Goal: Task Accomplishment & Management: Complete application form

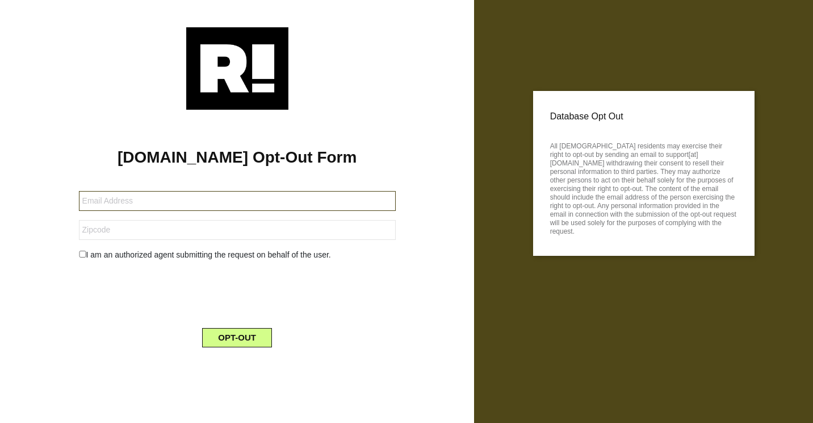
click at [129, 206] on input "text" at bounding box center [237, 201] width 317 height 20
type input "[EMAIL_ADDRESS][DOMAIN_NAME]"
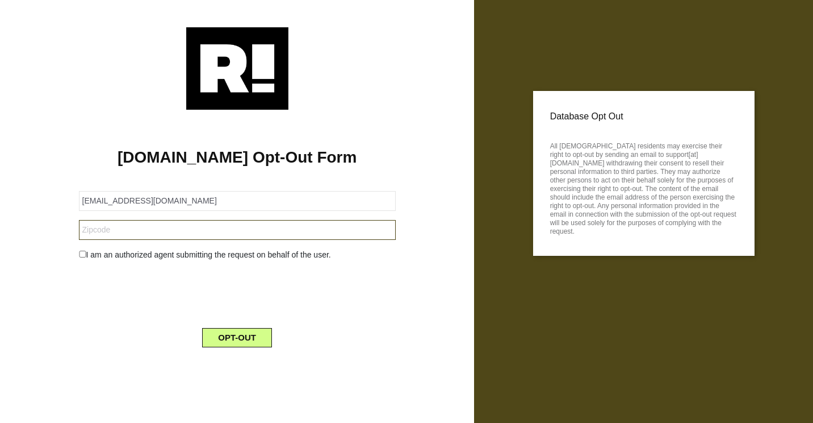
click at [107, 233] on input "text" at bounding box center [237, 230] width 317 height 20
type input "7820"
click at [84, 254] on input "checkbox" at bounding box center [82, 253] width 7 height 7
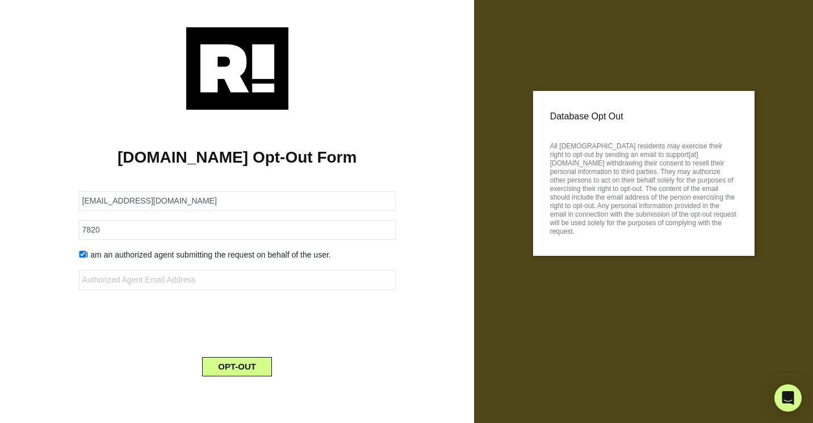
click at [81, 250] on div "I am an authorized agent submitting the request on behalf of the user." at bounding box center [237, 255] width 334 height 12
click at [82, 256] on input "checkbox" at bounding box center [82, 253] width 7 height 7
checkbox input "false"
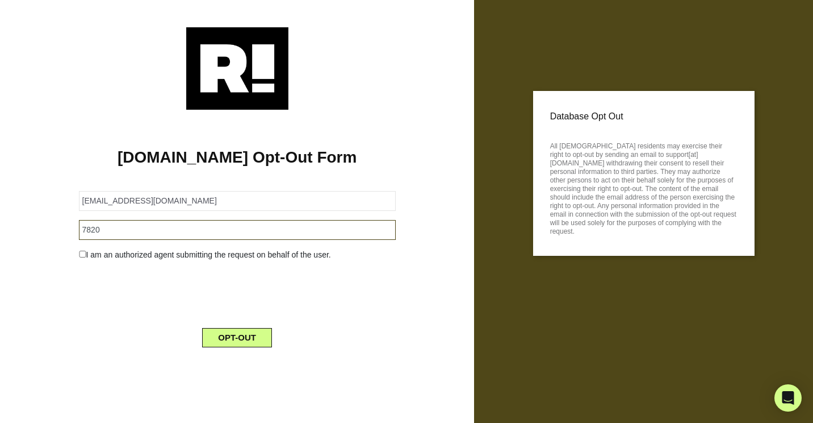
click at [95, 228] on input "7820" at bounding box center [237, 230] width 317 height 20
type input "78230"
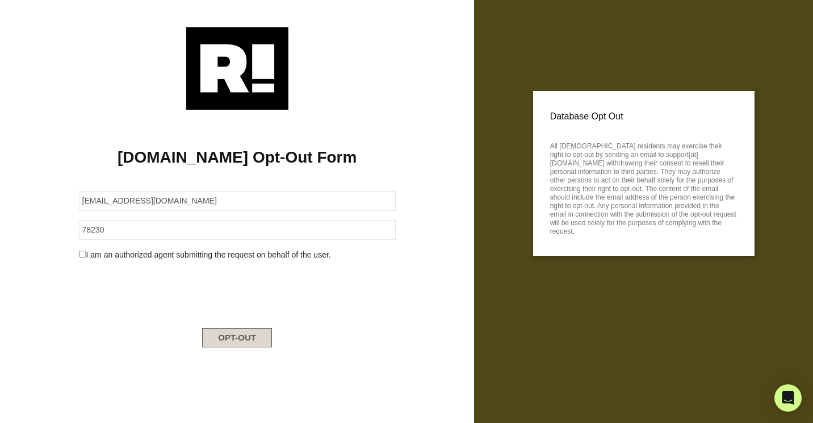
click at [239, 336] on button "OPT-OUT" at bounding box center [237, 337] width 70 height 19
